Goal: Ask a question

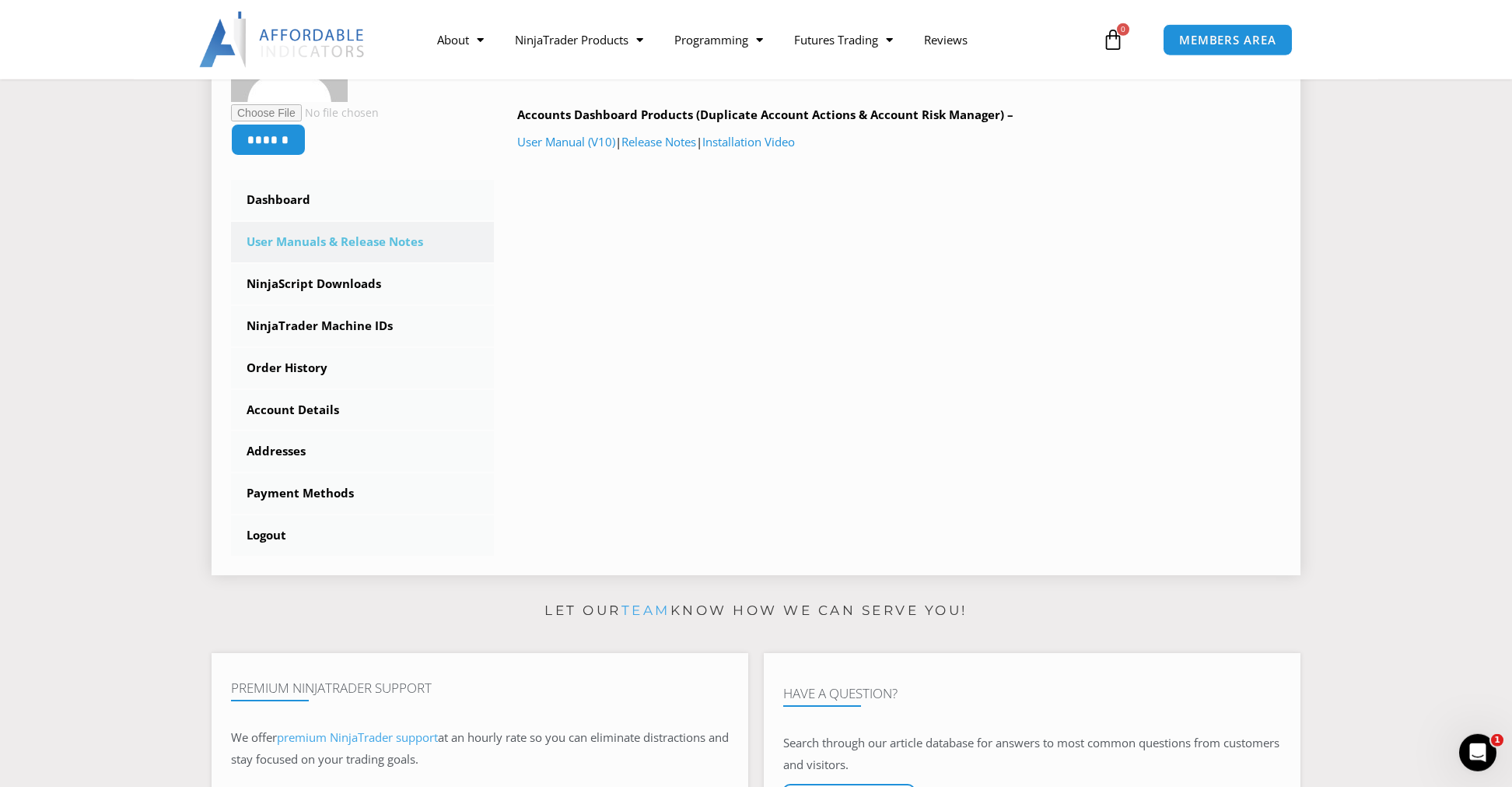
scroll to position [328, 0]
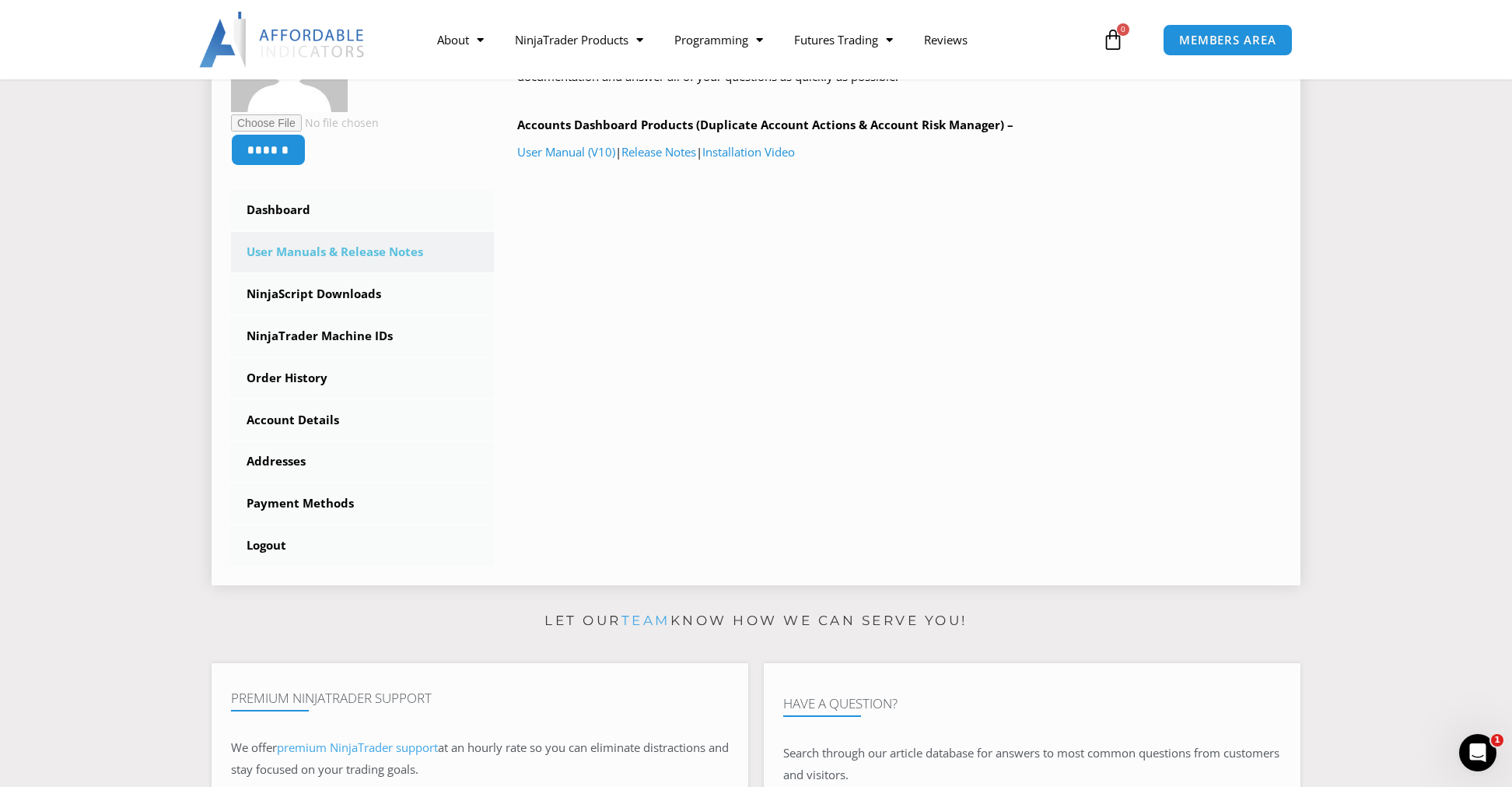
click at [364, 248] on link "User Manuals & Release Notes" at bounding box center [362, 253] width 263 height 41
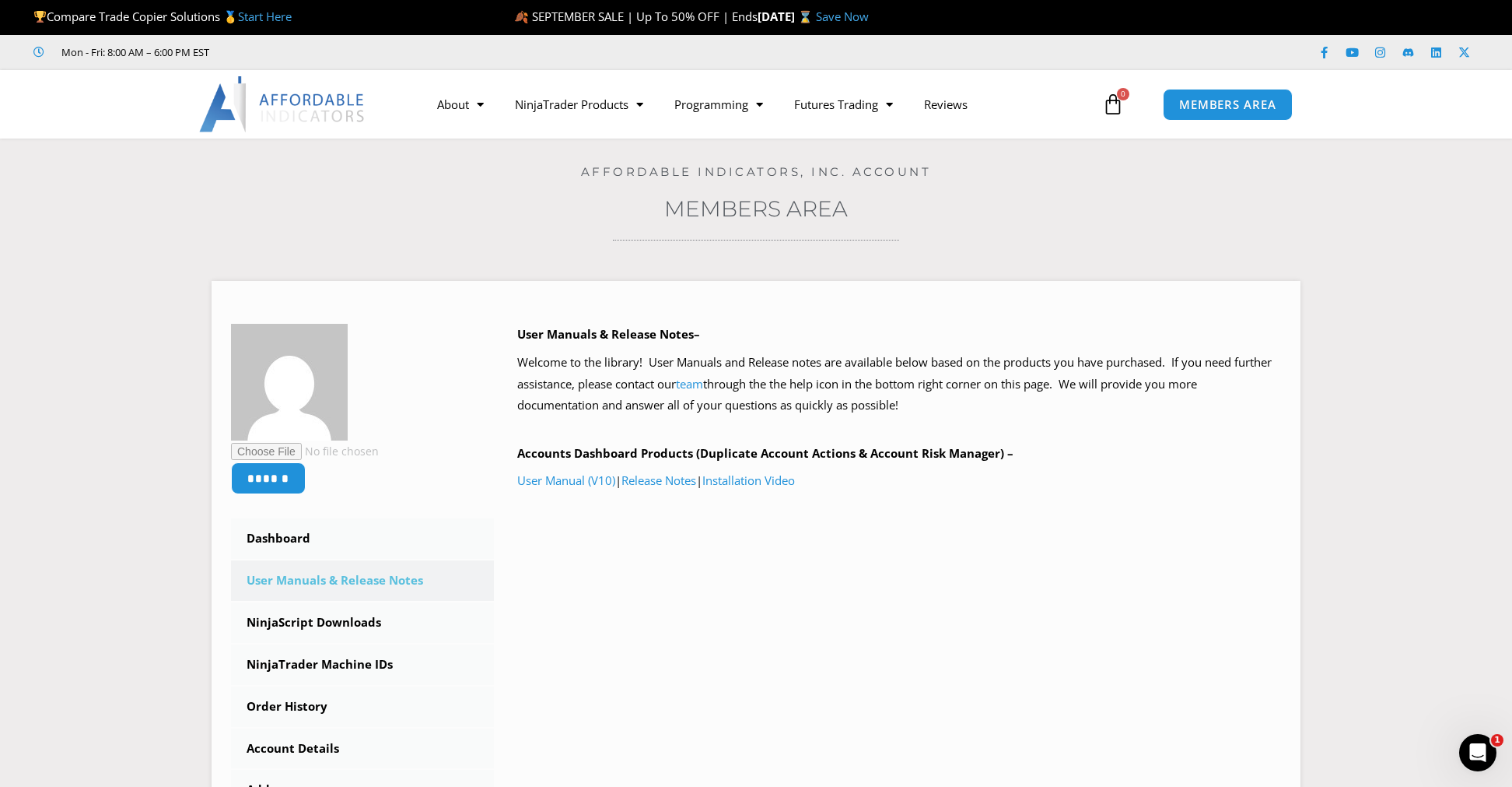
drag, startPoint x: 453, startPoint y: 14, endPoint x: 424, endPoint y: 0, distance: 32.2
click at [424, 4] on div "Compare Trade Copier Solutions 🥇 Start Here" at bounding box center [260, 17] width 455 height 33
click at [568, 479] on link "User Manual (V10)" at bounding box center [566, 480] width 98 height 16
click at [1481, 741] on div "Open Intercom Messenger" at bounding box center [1475, 750] width 51 height 51
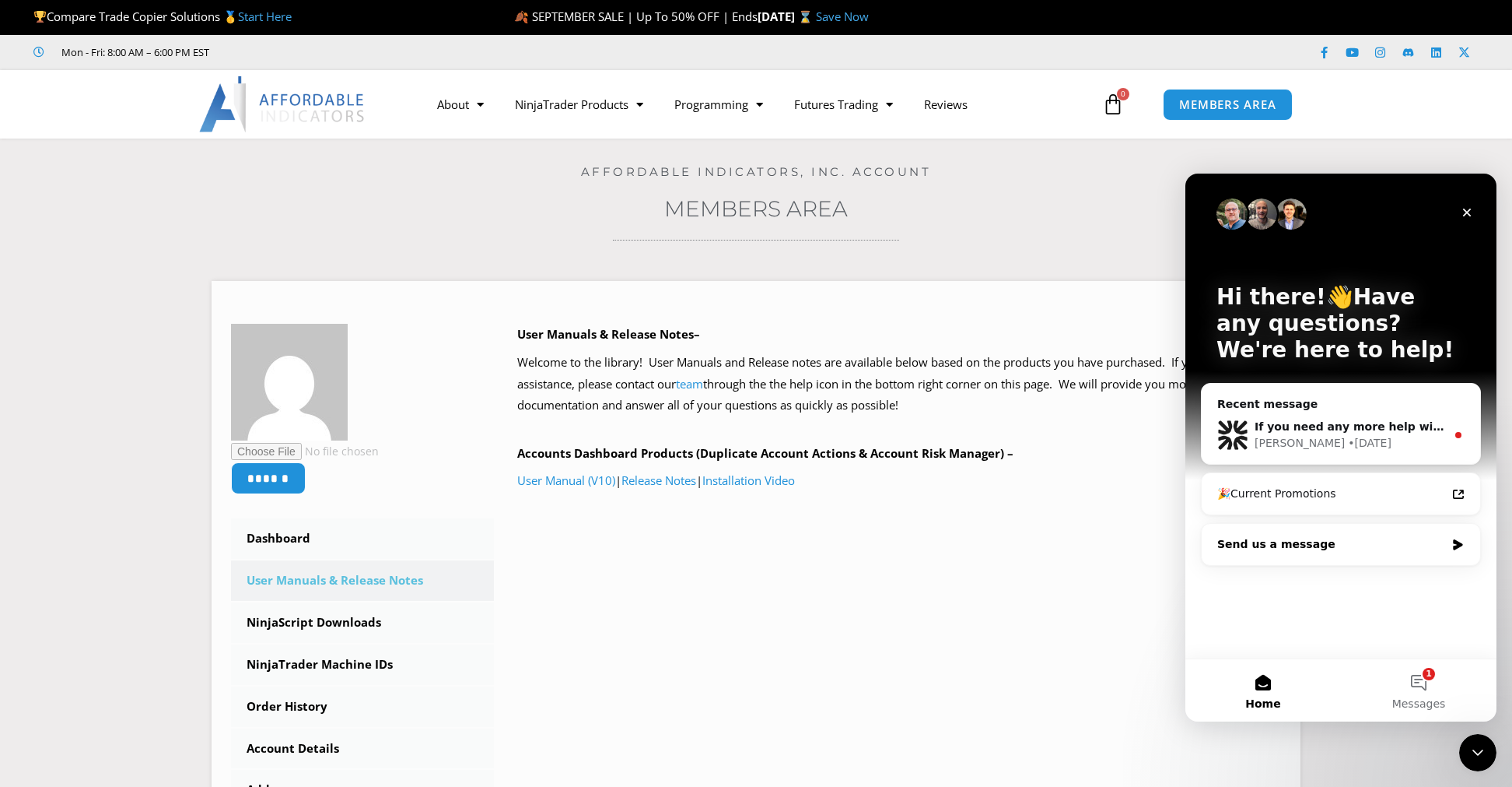
click at [1460, 538] on icon "Intercom messenger" at bounding box center [1458, 544] width 14 height 13
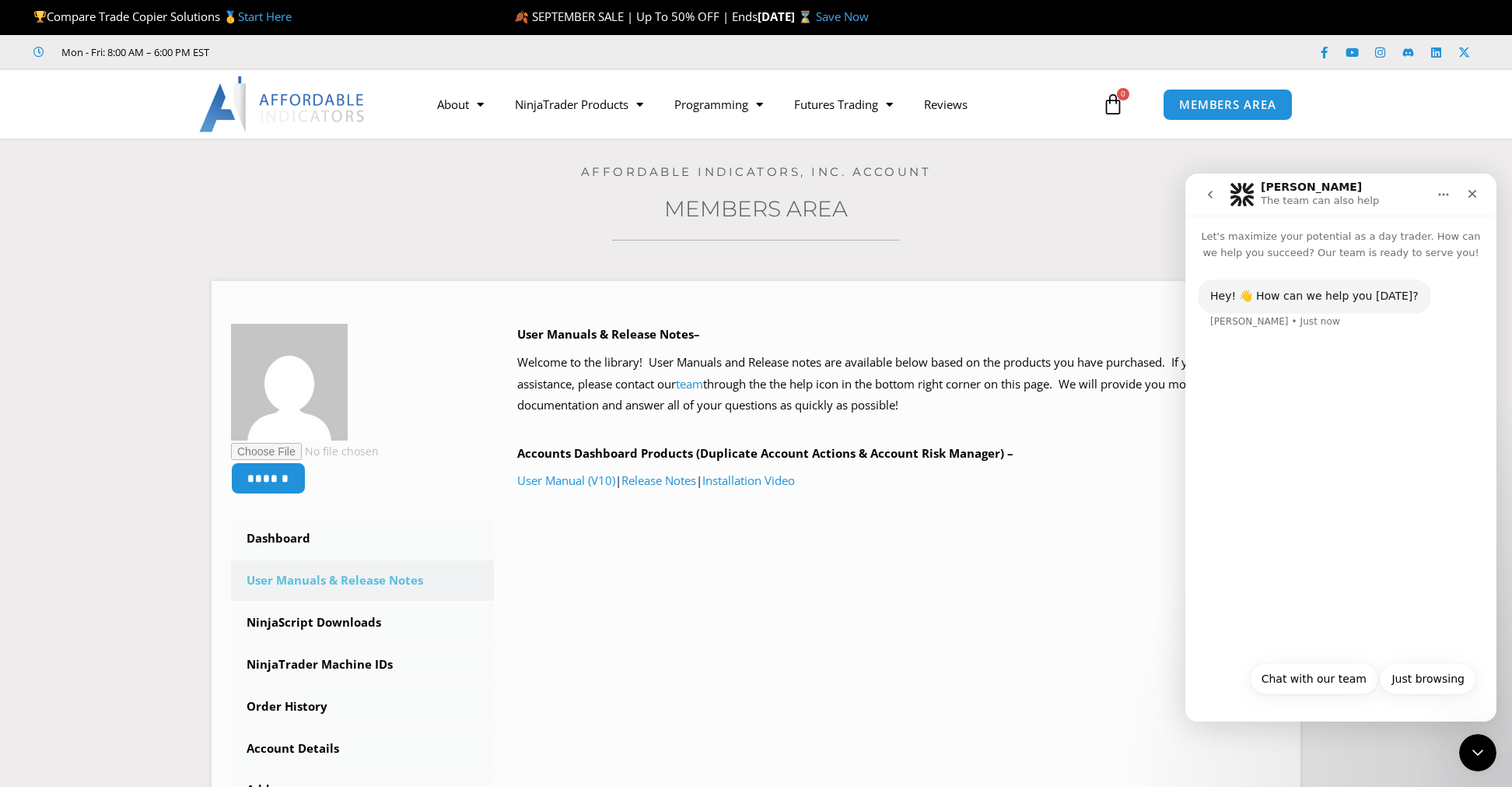
click at [1296, 362] on div "Hey! 👋 How can we help you today? Solomon • Just now" at bounding box center [1341, 457] width 311 height 393
click at [1283, 317] on div "Solomon • Just now" at bounding box center [1275, 322] width 130 height 10
click at [1264, 228] on p "Let's maximize your potential as a day trader. How can we help you succeed? Our…" at bounding box center [1341, 238] width 311 height 45
click at [1256, 244] on p "Let's maximize your potential as a day trader. How can we help you succeed? Our…" at bounding box center [1341, 238] width 311 height 45
click at [1300, 315] on div "Hey! 👋 How can we help you today? Solomon • Just now" at bounding box center [1340, 314] width 286 height 68
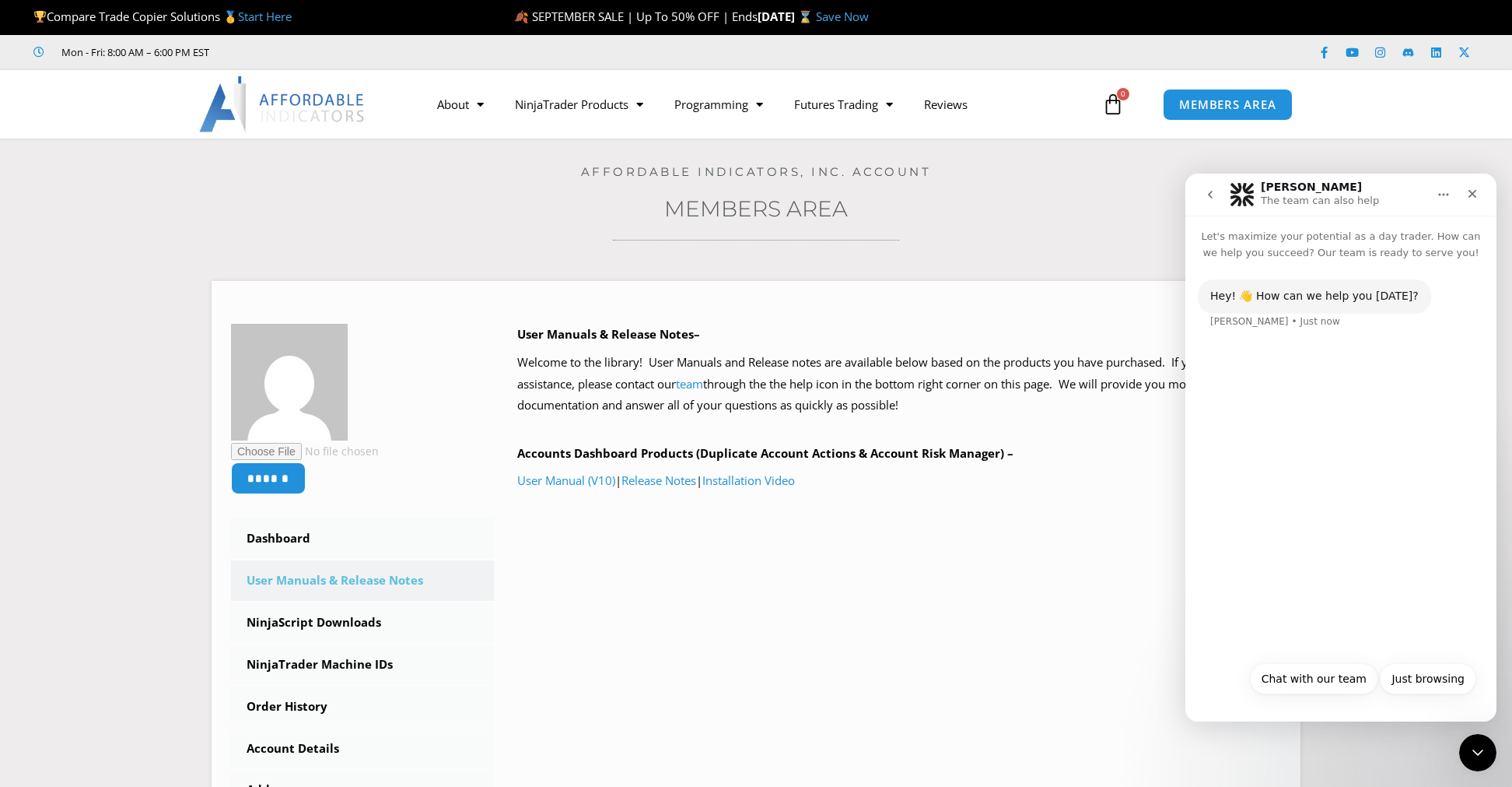
click at [1274, 347] on div "Hey! 👋 How can we help you today? Solomon • Just now" at bounding box center [1340, 314] width 286 height 68
click at [1311, 677] on button "Chat with our team" at bounding box center [1314, 678] width 128 height 31
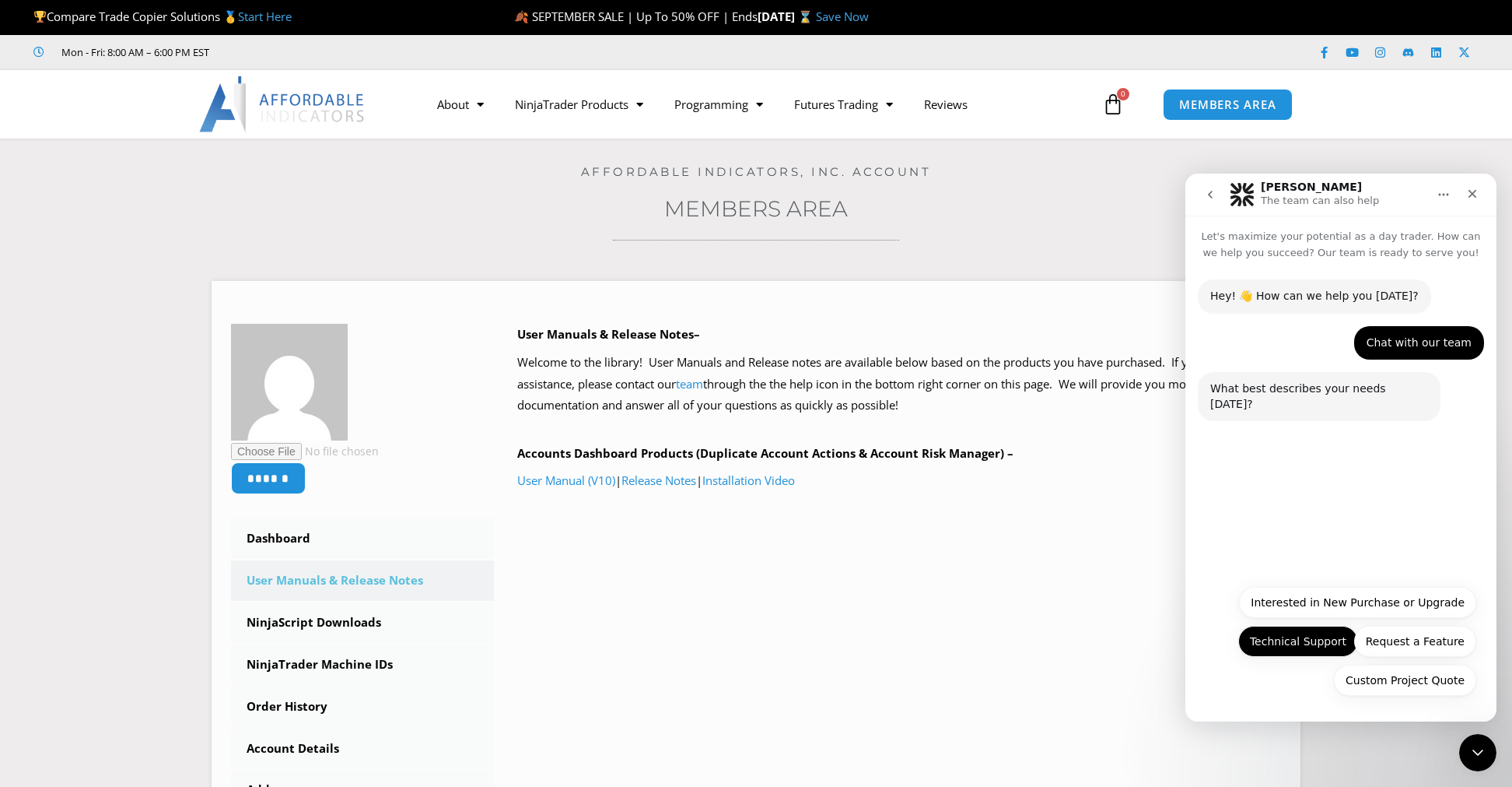
click at [1316, 636] on button "Technical Support" at bounding box center [1297, 641] width 119 height 31
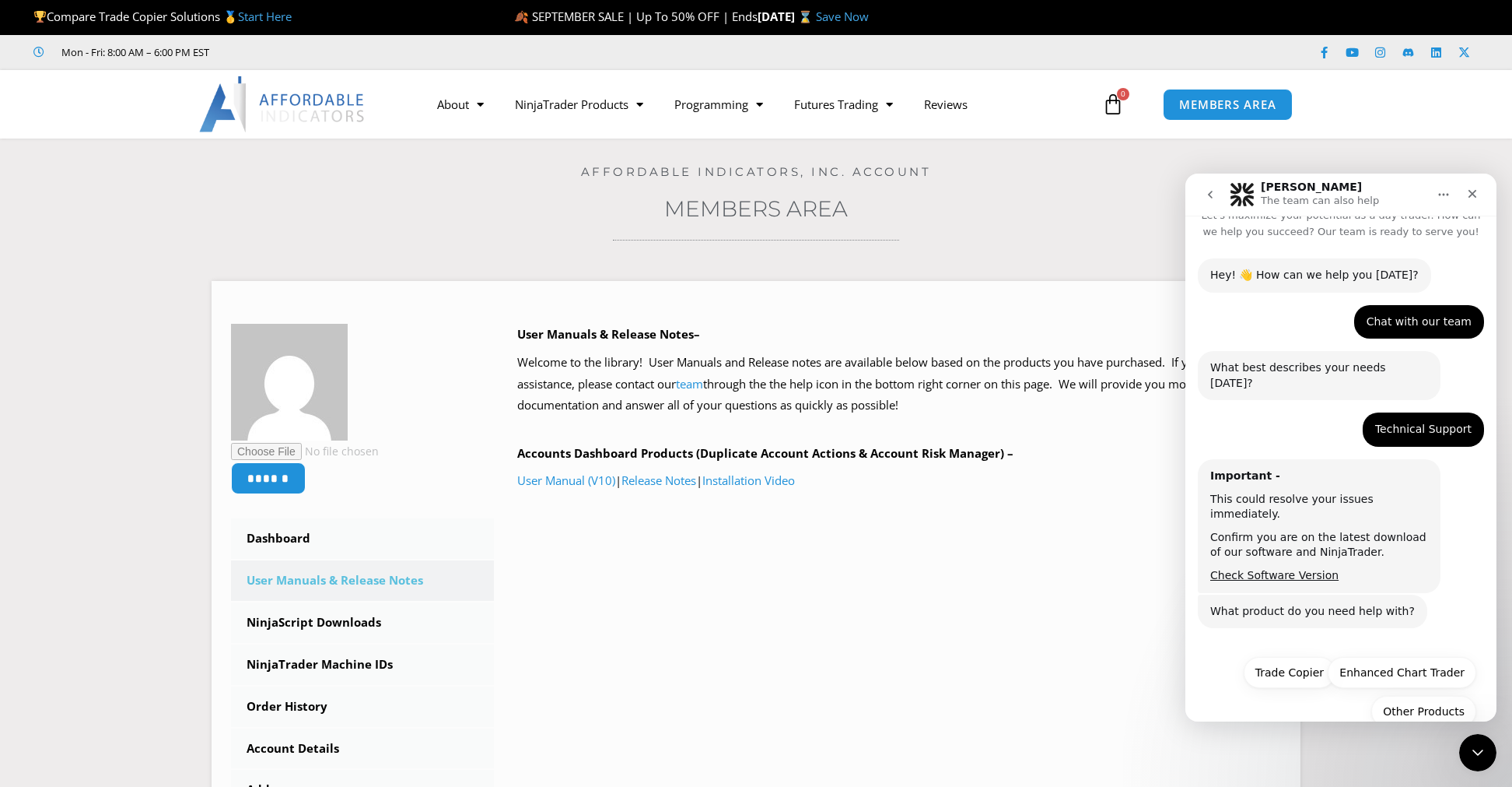
scroll to position [21, 0]
click at [1294, 656] on button "Trade Copier" at bounding box center [1290, 671] width 92 height 31
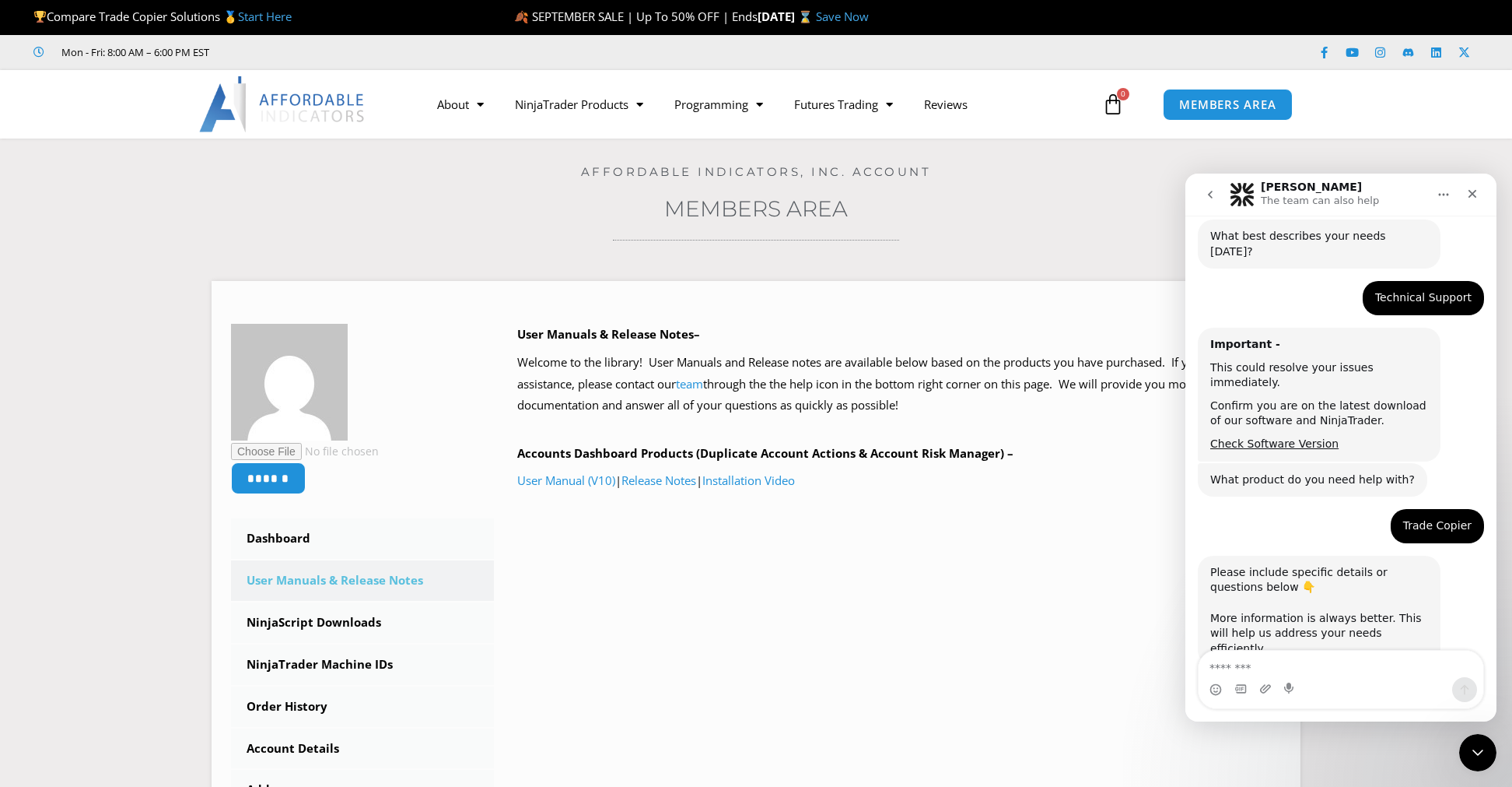
scroll to position [154, 0]
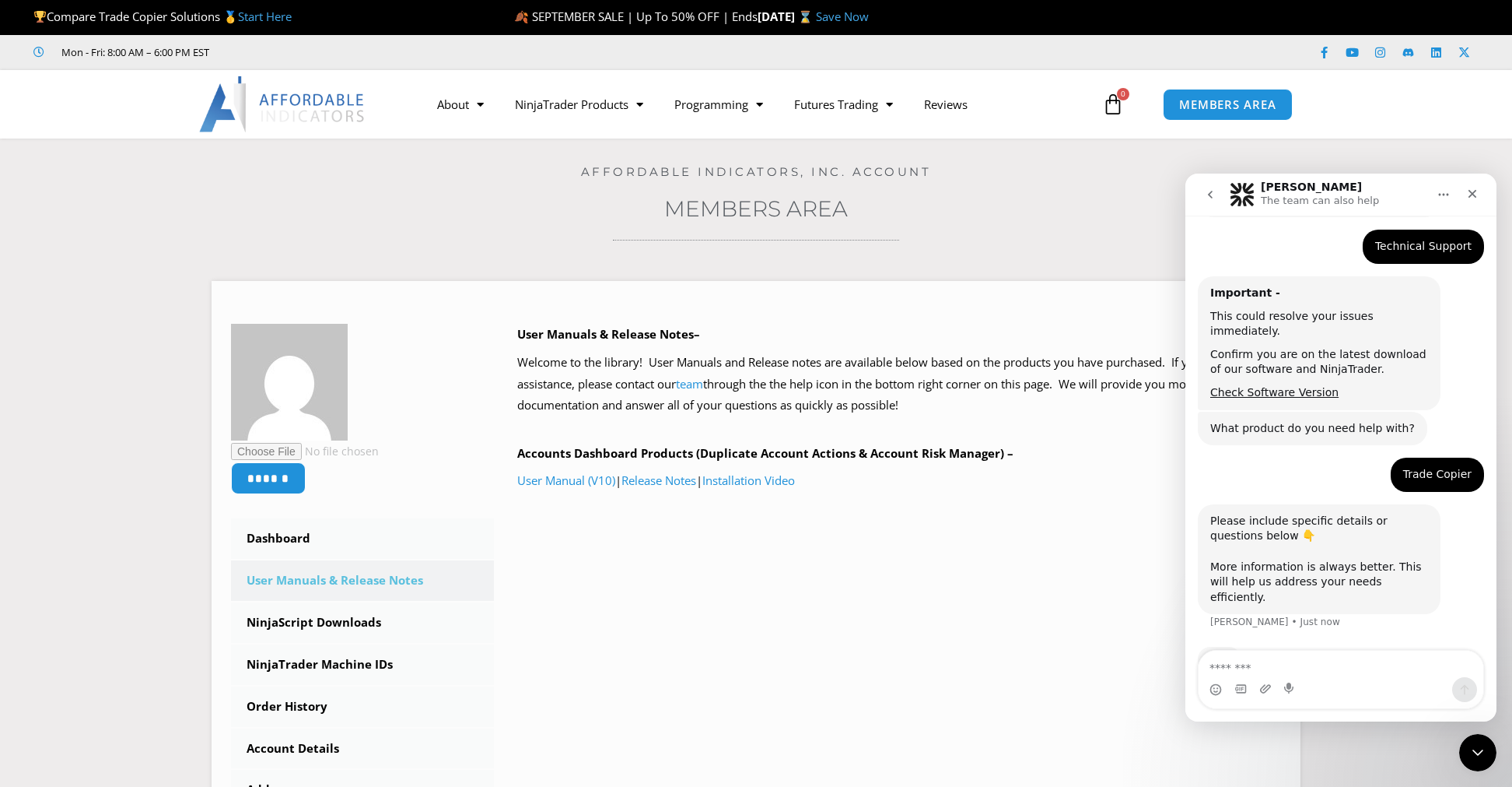
click at [1291, 666] on textarea "Message…" at bounding box center [1340, 664] width 285 height 26
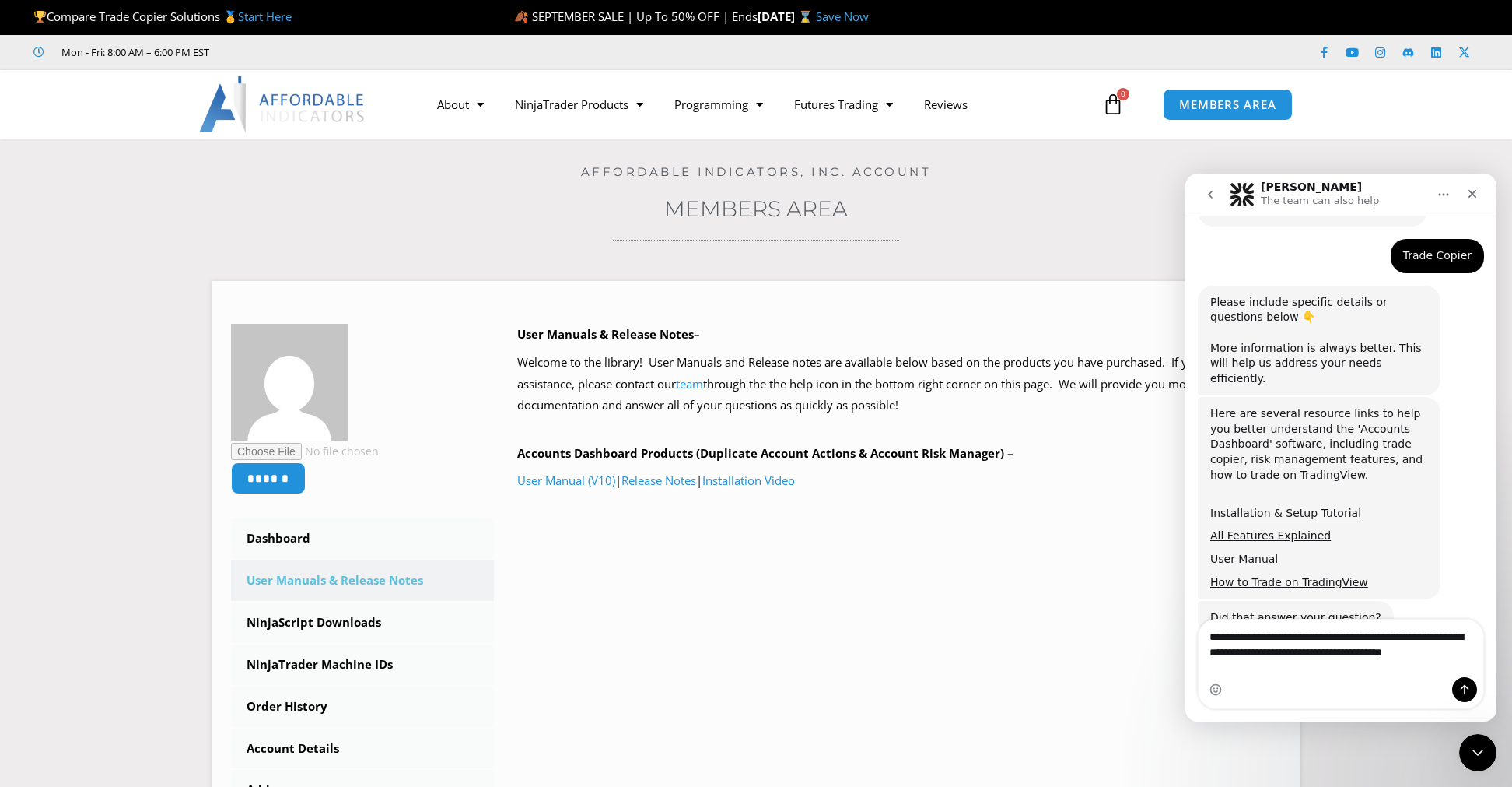
scroll to position [424, 0]
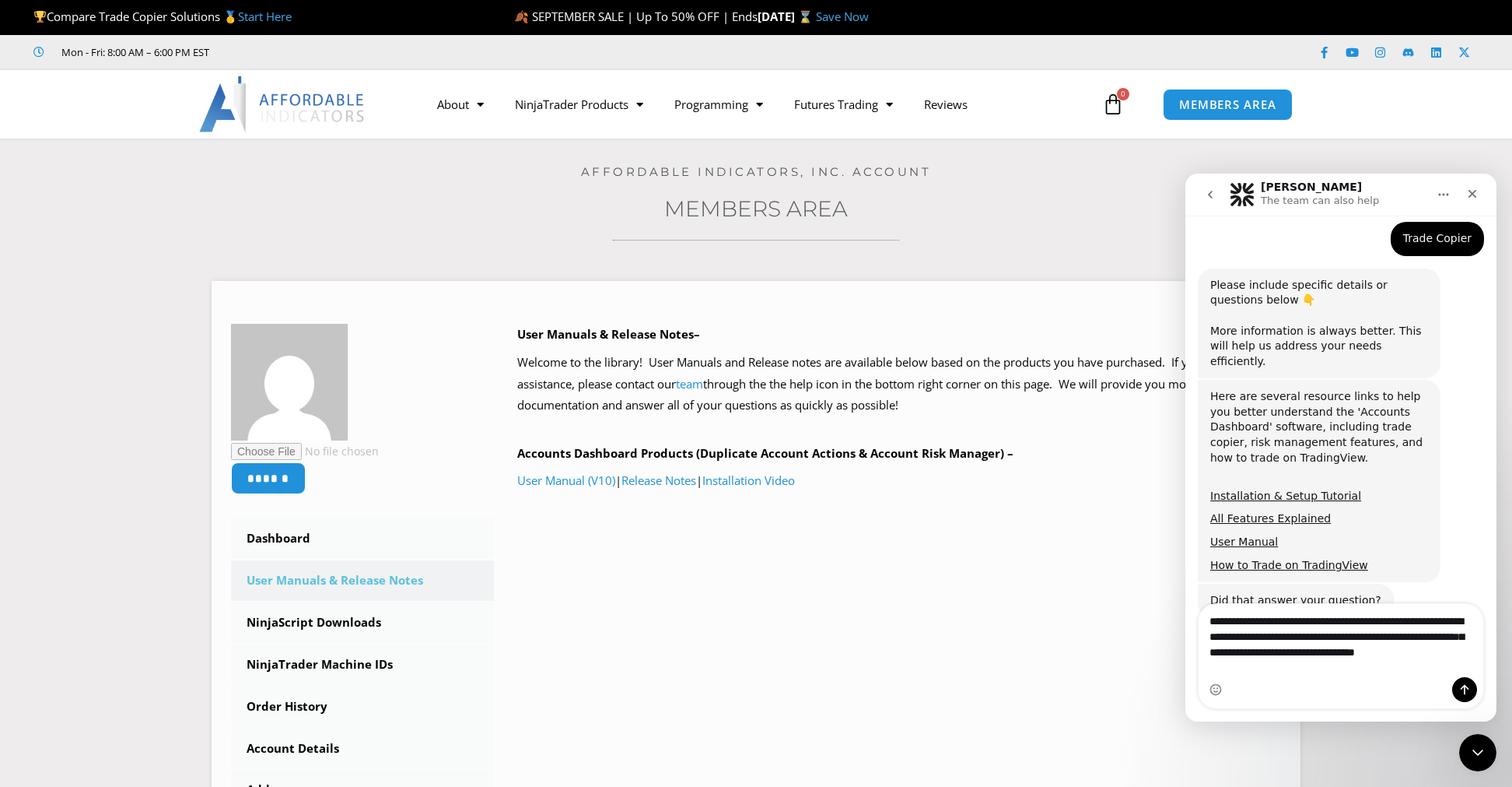
type textarea "**********"
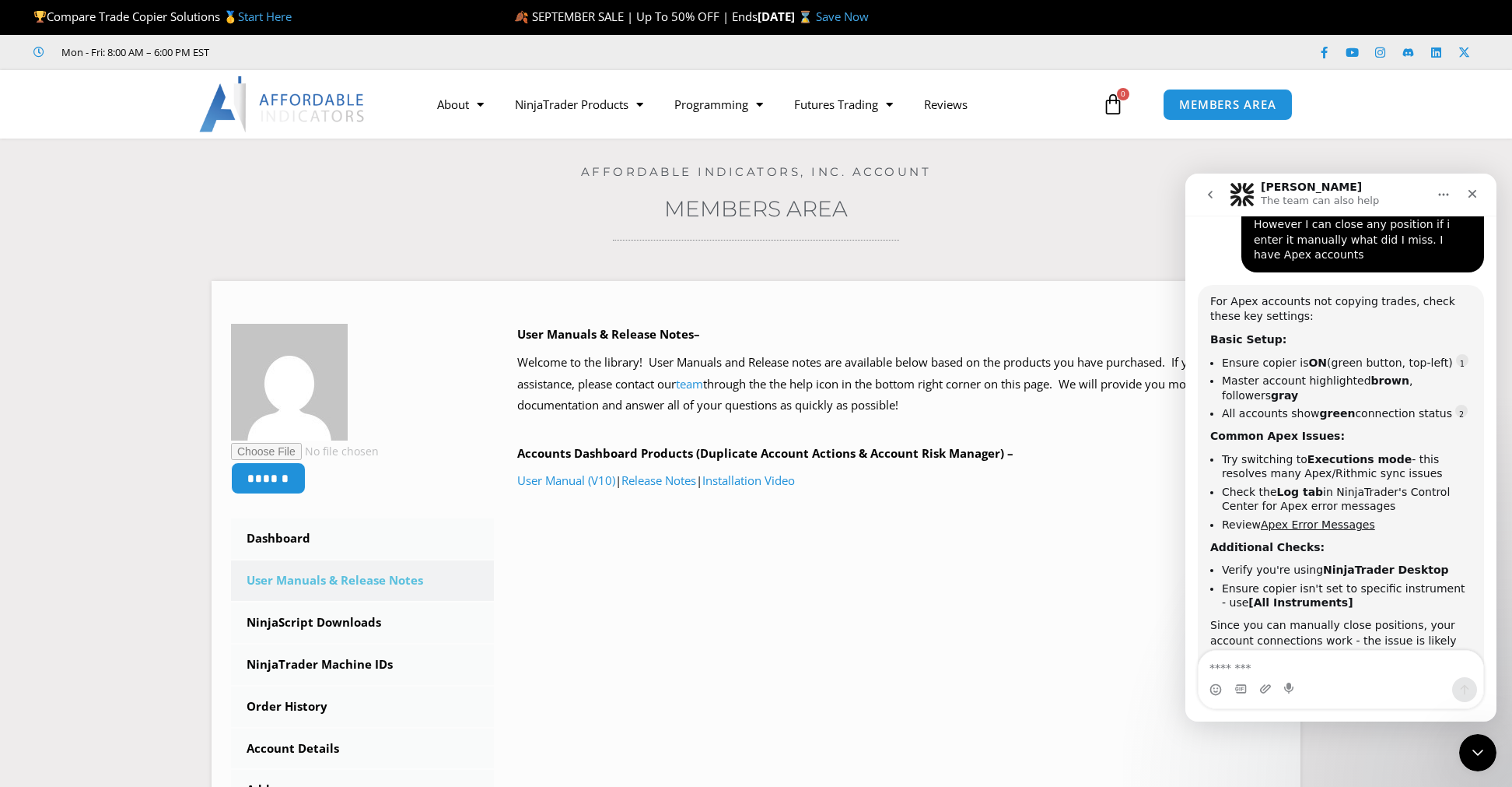
scroll to position [890, 0]
type textarea "**********"
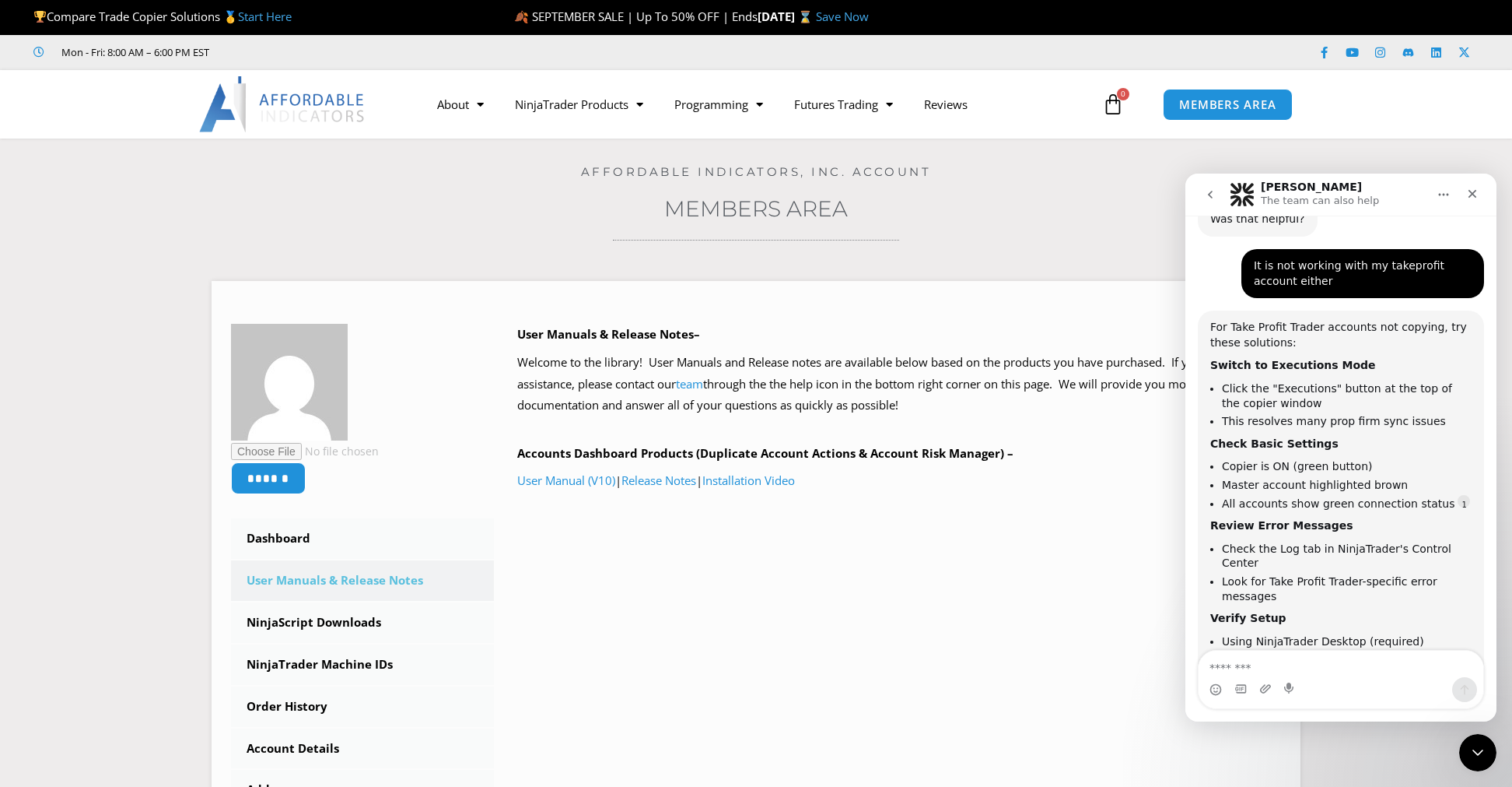
scroll to position [2, 0]
